Goal: Information Seeking & Learning: Find specific fact

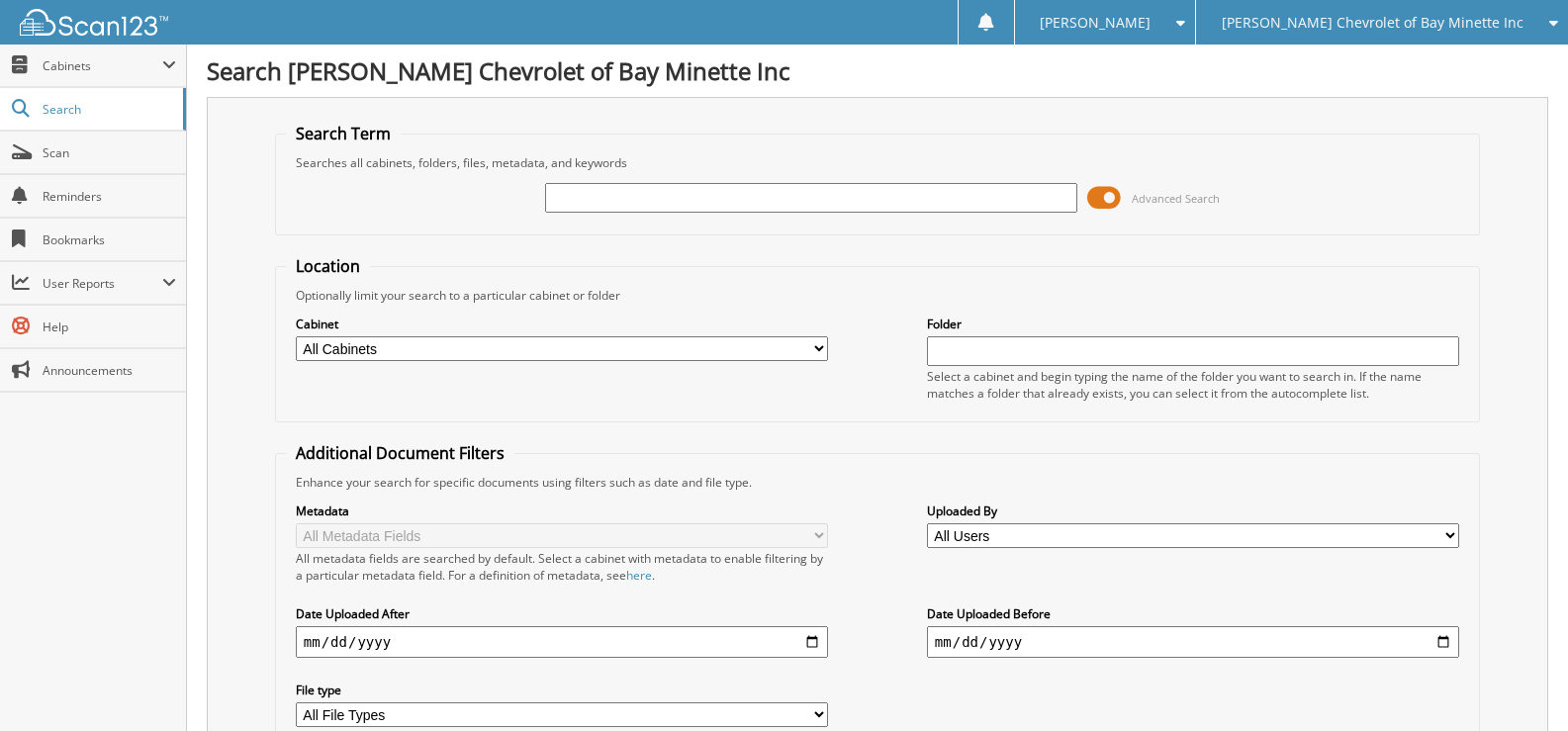
click at [564, 191] on input "text" at bounding box center [810, 198] width 532 height 30
type input "2615150"
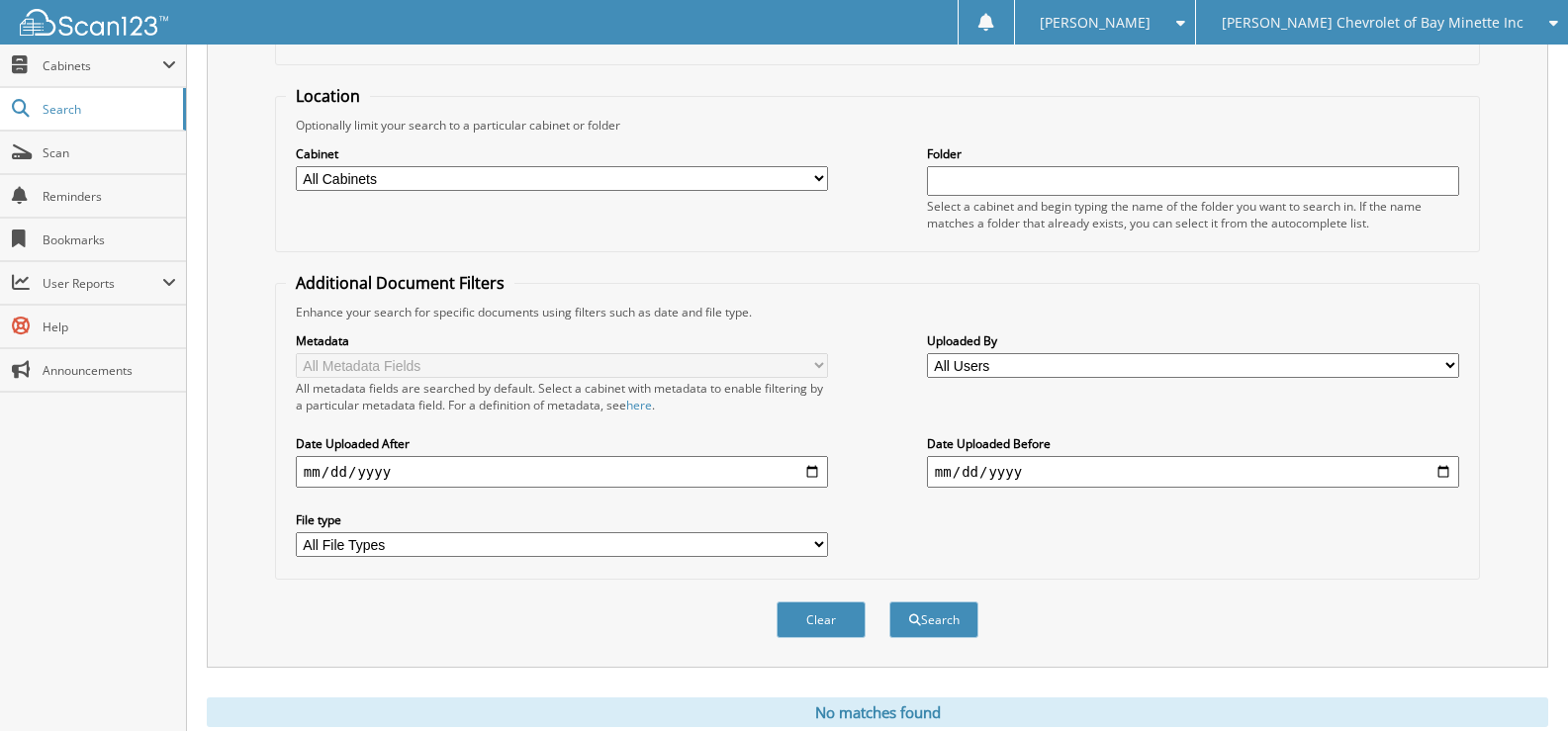
scroll to position [39, 0]
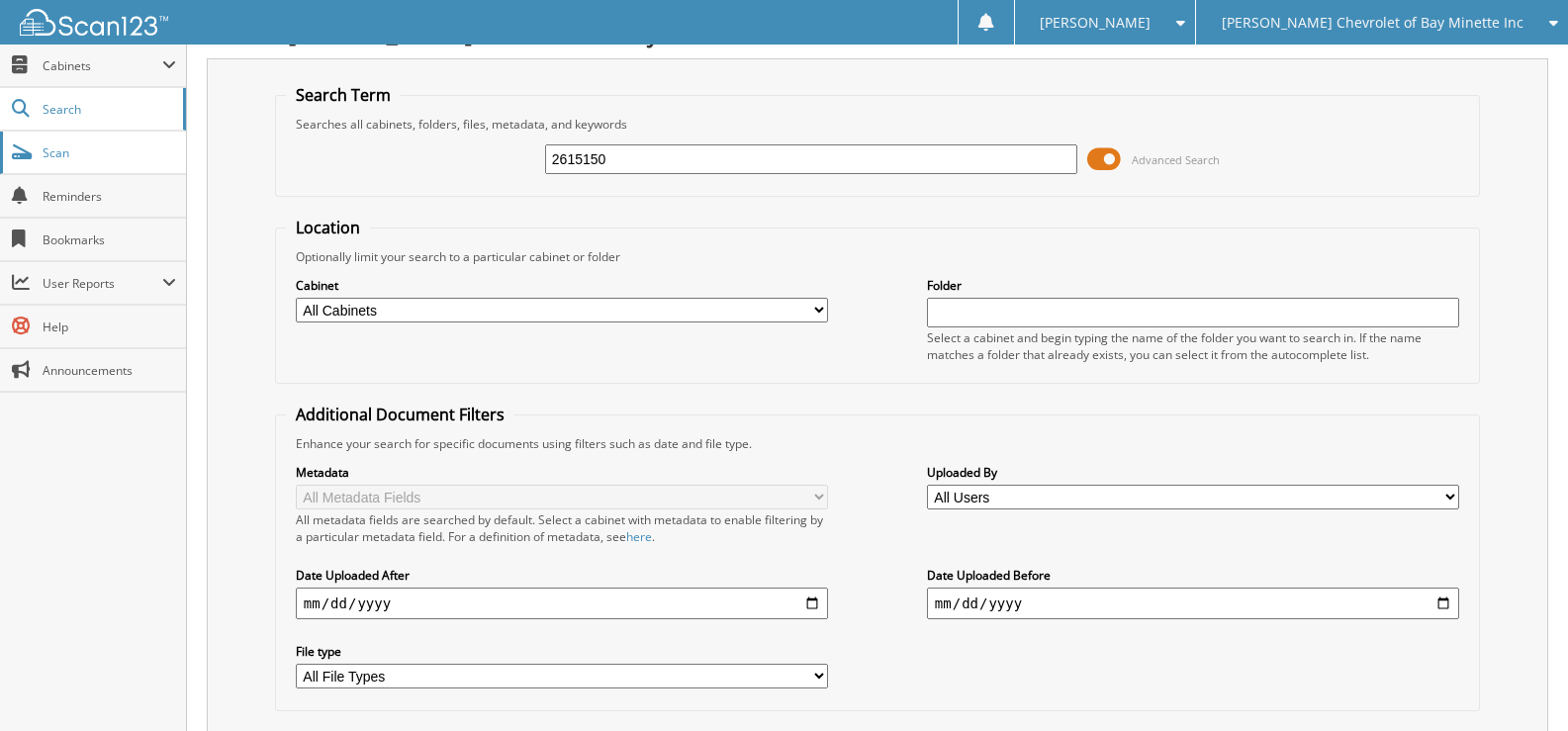
click at [83, 149] on span "Scan" at bounding box center [110, 153] width 134 height 17
